Goal: Navigation & Orientation: Find specific page/section

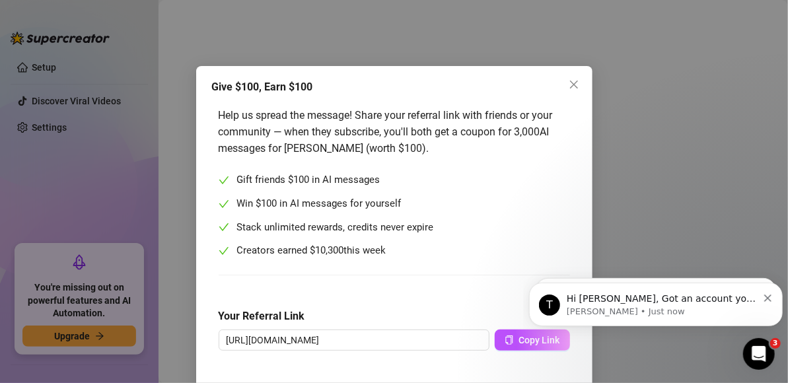
click at [767, 294] on icon "Dismiss notification" at bounding box center [766, 297] width 7 height 7
click at [705, 298] on p "Hi [PERSON_NAME], Good news! We’ve just launched our Referral Program 🚀 Invite …" at bounding box center [661, 298] width 191 height 13
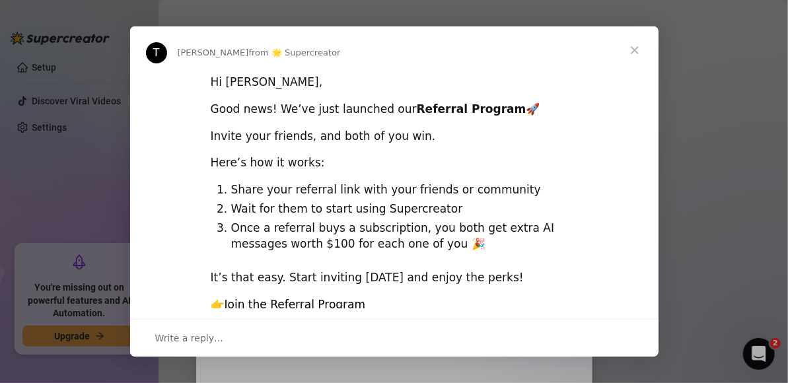
scroll to position [79, 0]
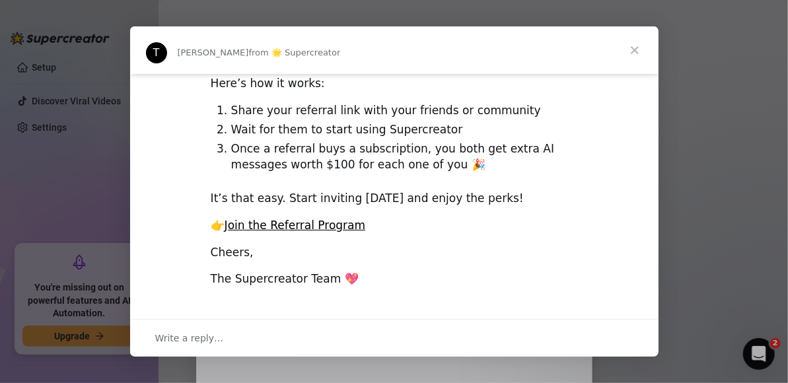
click at [636, 55] on span "Close" at bounding box center [635, 50] width 48 height 48
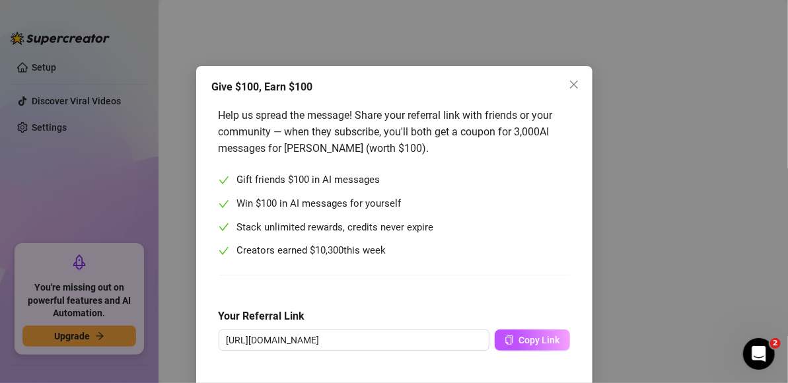
click at [570, 79] on button "Close" at bounding box center [573, 84] width 21 height 21
